Goal: Task Accomplishment & Management: Manage account settings

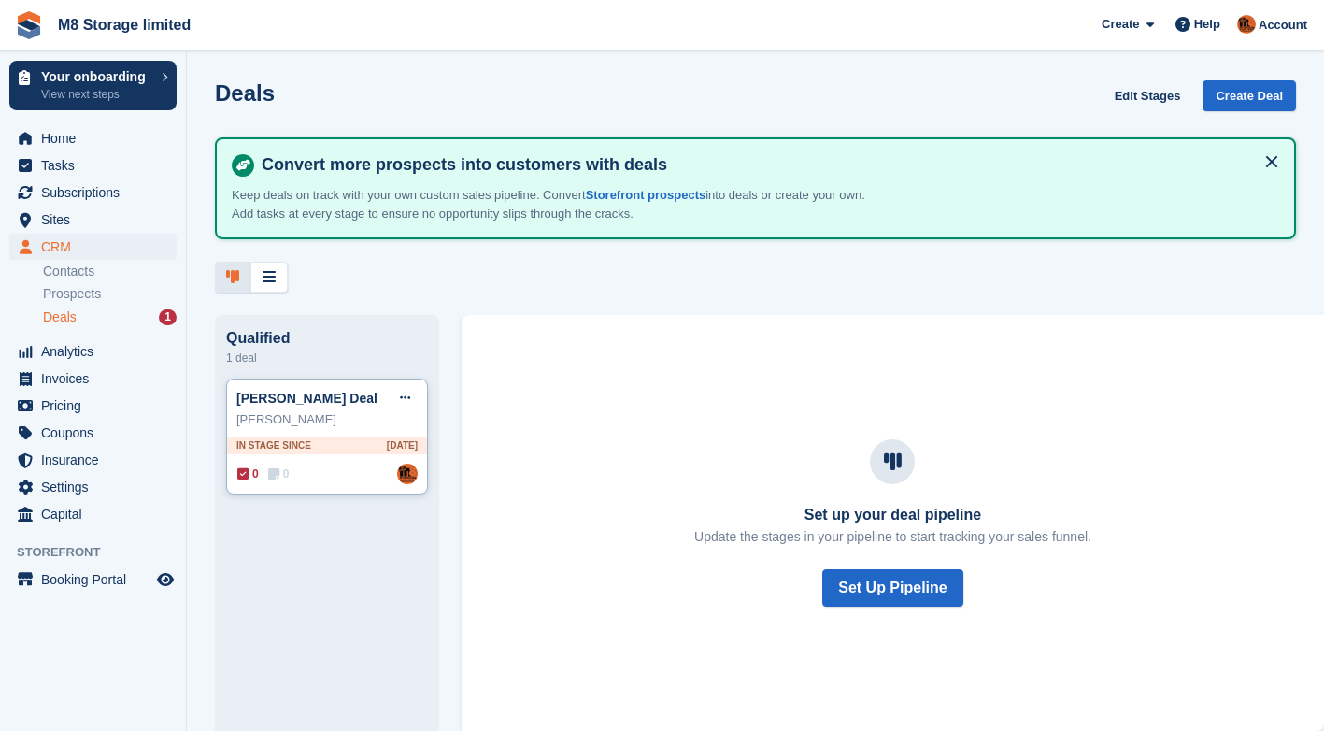
click at [362, 443] on div "In stage since [DATE]" at bounding box center [327, 445] width 200 height 18
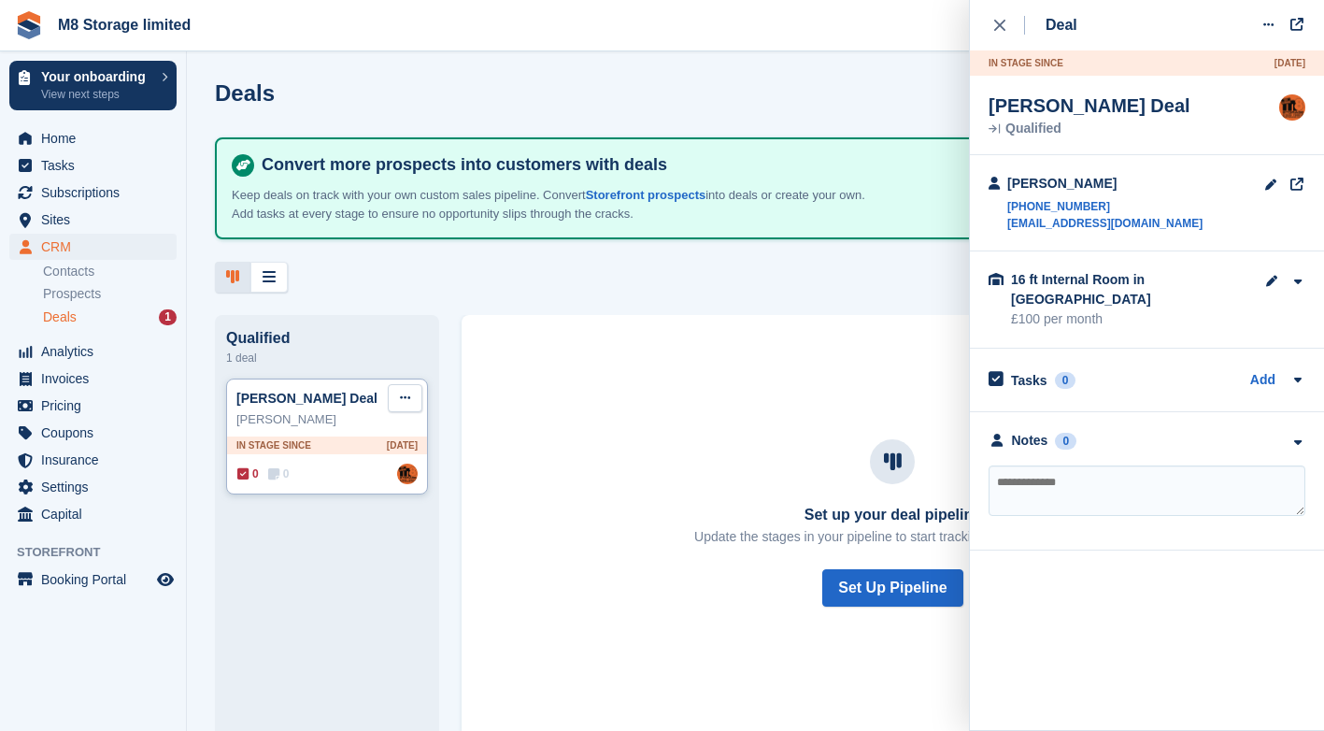
click at [410, 404] on button at bounding box center [405, 398] width 35 height 28
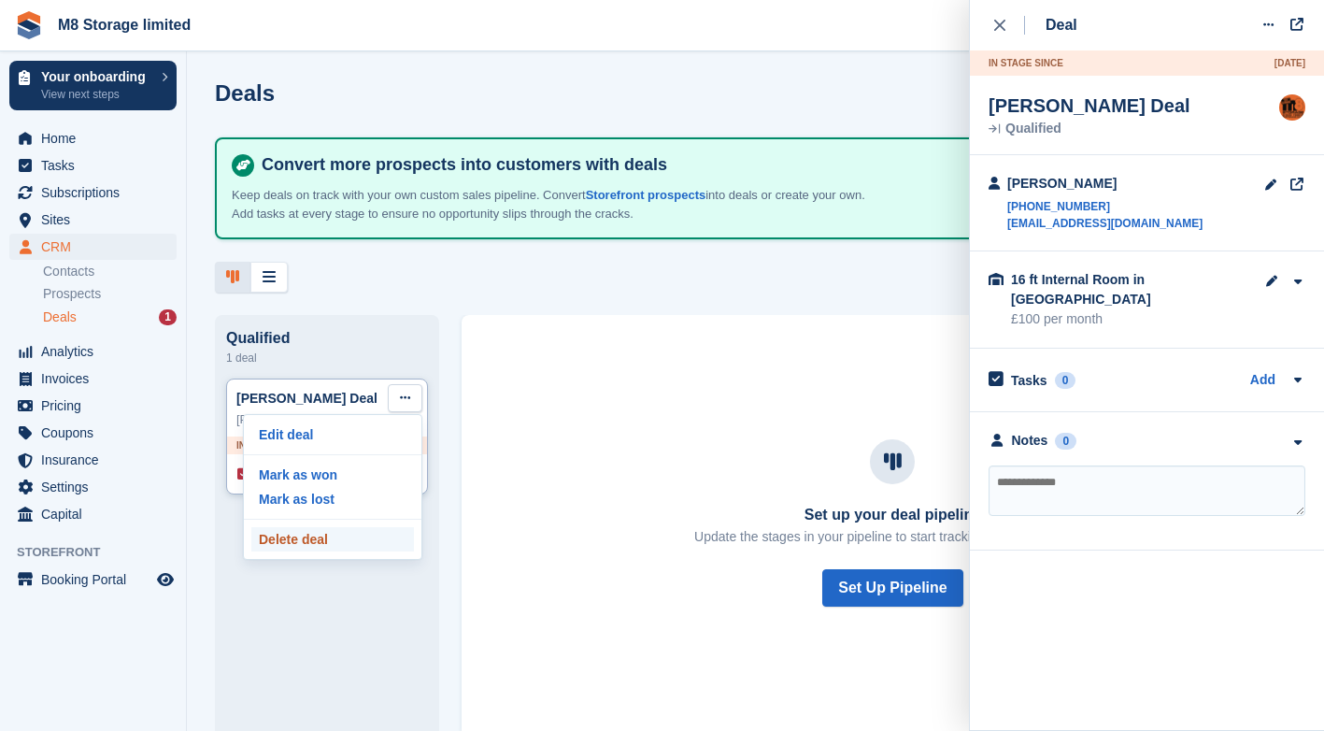
click at [268, 541] on p "Delete deal" at bounding box center [332, 539] width 163 height 24
